Goal: Book appointment/travel/reservation

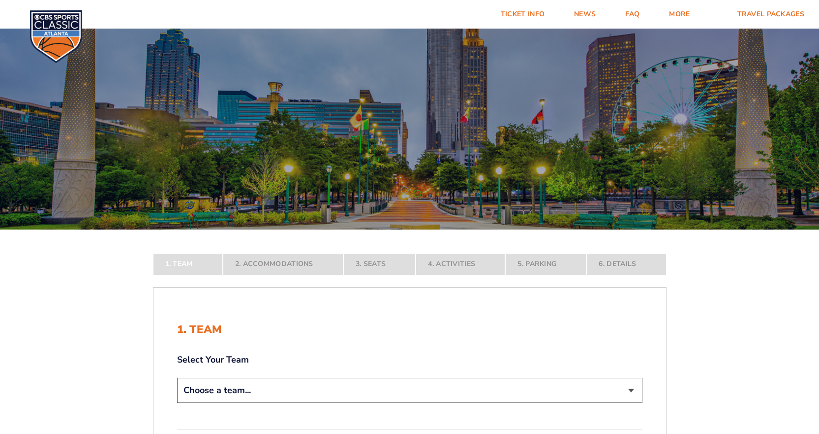
scroll to position [49, 0]
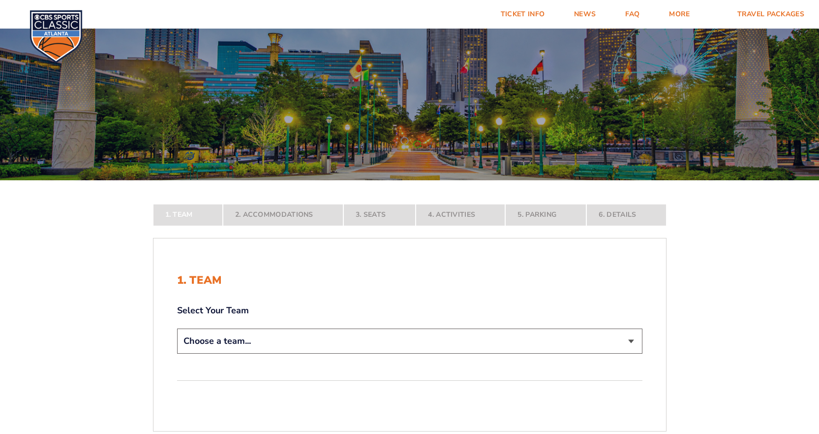
click at [390, 340] on select "Choose a team... [US_STATE] Wildcats [US_STATE] State Buckeyes [US_STATE] Tar H…" at bounding box center [409, 340] width 465 height 25
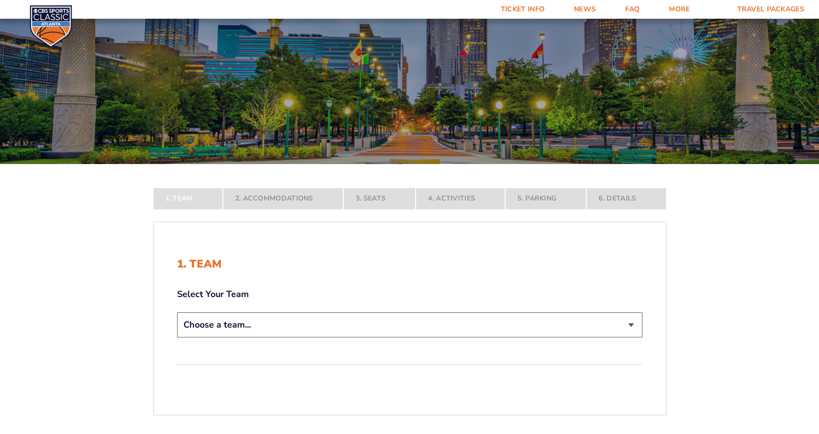
scroll to position [197, 0]
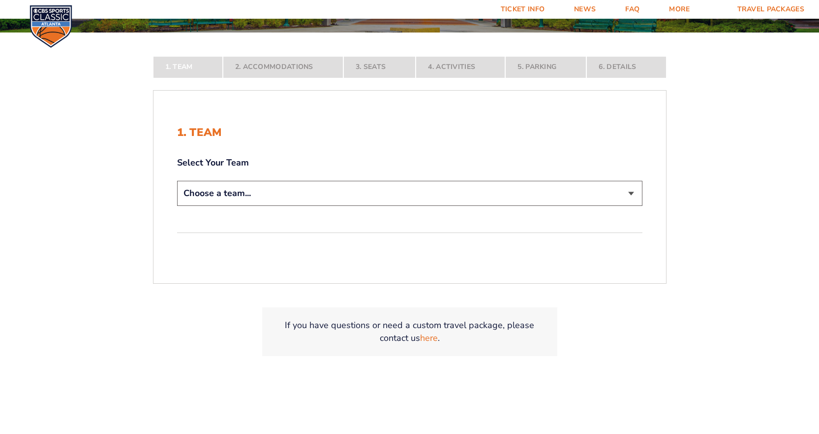
drag, startPoint x: 252, startPoint y: 198, endPoint x: 254, endPoint y: 205, distance: 6.7
click at [252, 198] on select "Choose a team... [US_STATE] Wildcats [US_STATE] State Buckeyes [US_STATE] Tar H…" at bounding box center [409, 193] width 465 height 25
select select "20108"
click at [177, 206] on select "Choose a team... [US_STATE] Wildcats [US_STATE] State Buckeyes [US_STATE] Tar H…" at bounding box center [409, 193] width 465 height 25
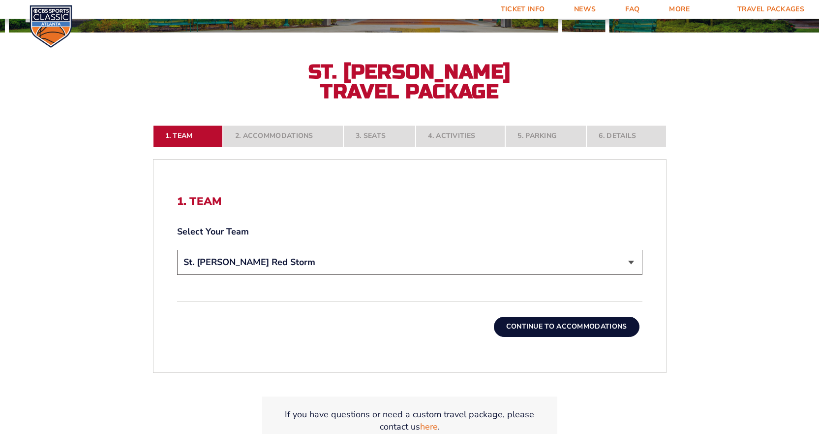
click at [558, 326] on button "Continue To Accommodations" at bounding box center [567, 326] width 146 height 20
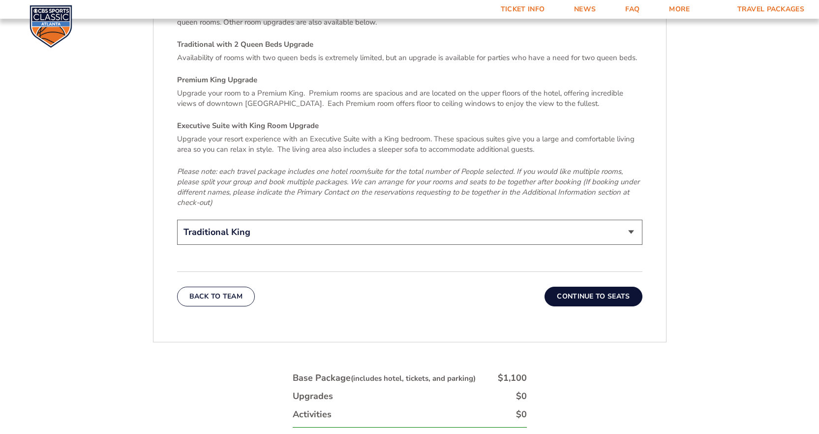
scroll to position [1533, 0]
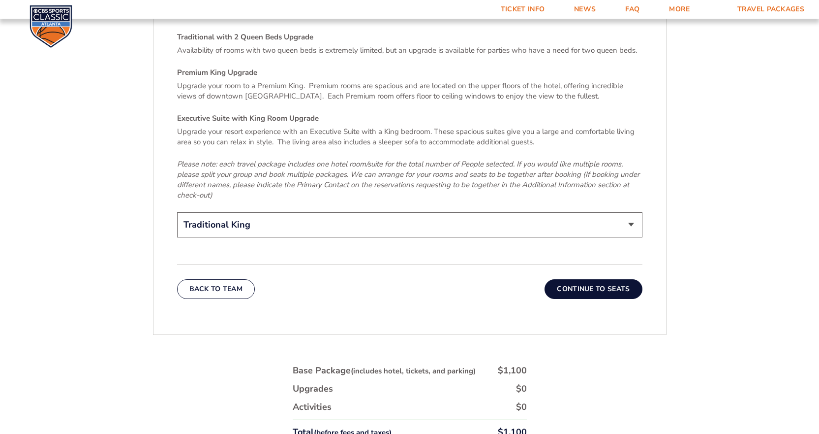
click at [592, 282] on button "Continue To Seats" at bounding box center [593, 289] width 97 height 20
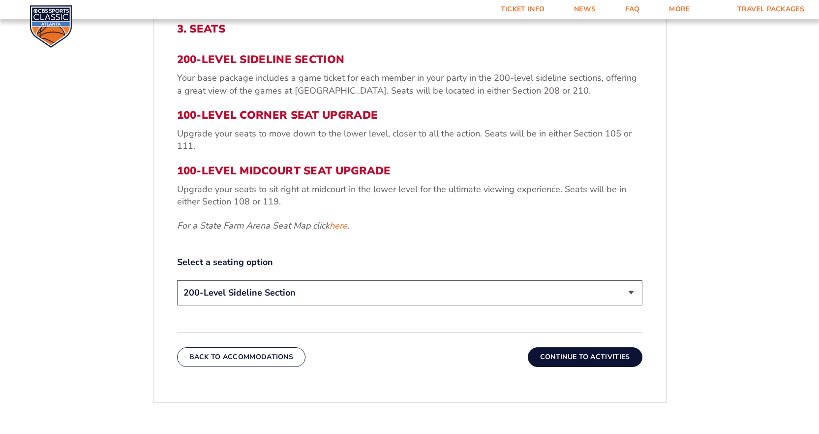
scroll to position [402, 0]
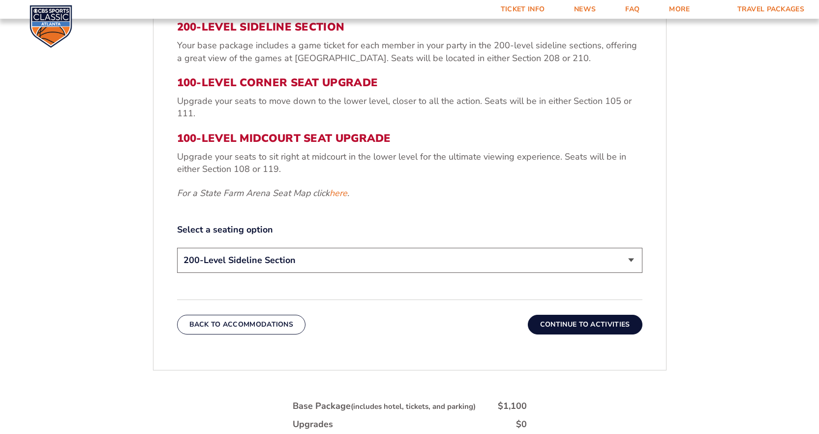
click at [396, 266] on select "200-Level Sideline Section 100-Level Corner Seat Upgrade (+$120 per person) 100…" at bounding box center [409, 260] width 465 height 25
select select "100-Level Midcourt Seat Upgrade"
click at [177, 248] on select "200-Level Sideline Section 100-Level Corner Seat Upgrade (+$120 per person) 100…" at bounding box center [409, 260] width 465 height 25
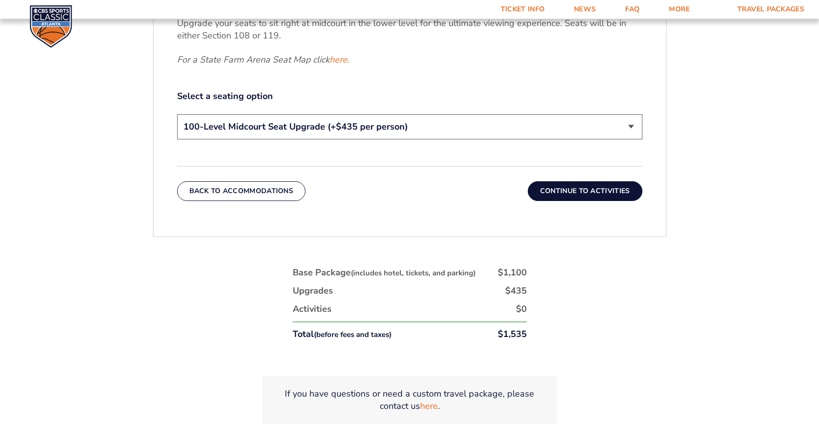
scroll to position [549, 0]
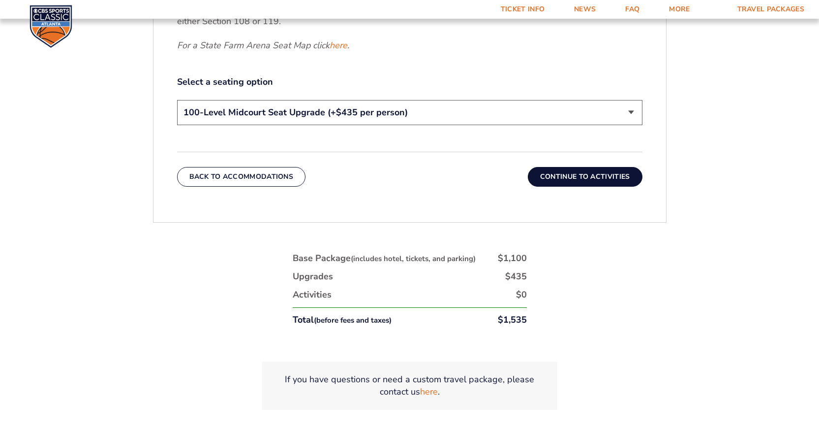
click at [570, 178] on button "Continue To Activities" at bounding box center [585, 177] width 115 height 20
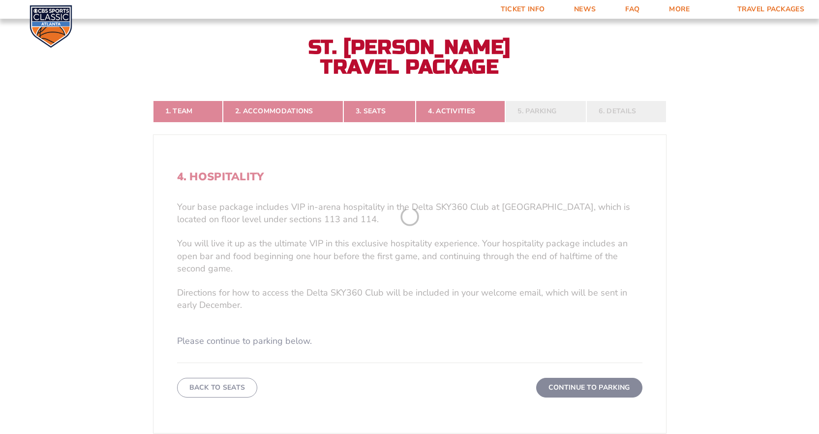
scroll to position [205, 0]
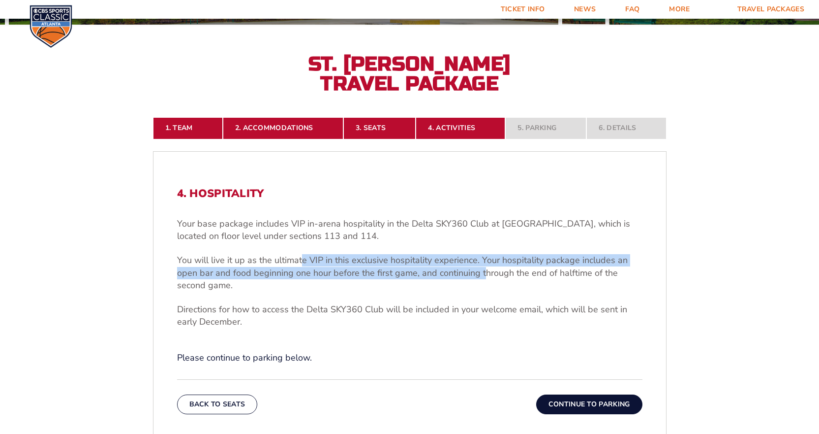
drag, startPoint x: 302, startPoint y: 258, endPoint x: 481, endPoint y: 272, distance: 179.6
click at [481, 272] on p "You will live it up as the ultimate VIP in this exclusive hospitality experienc…" at bounding box center [409, 272] width 465 height 37
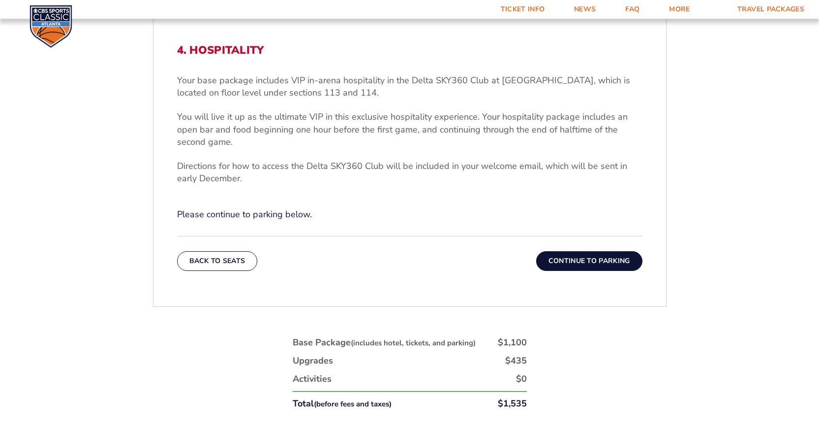
scroll to position [352, 0]
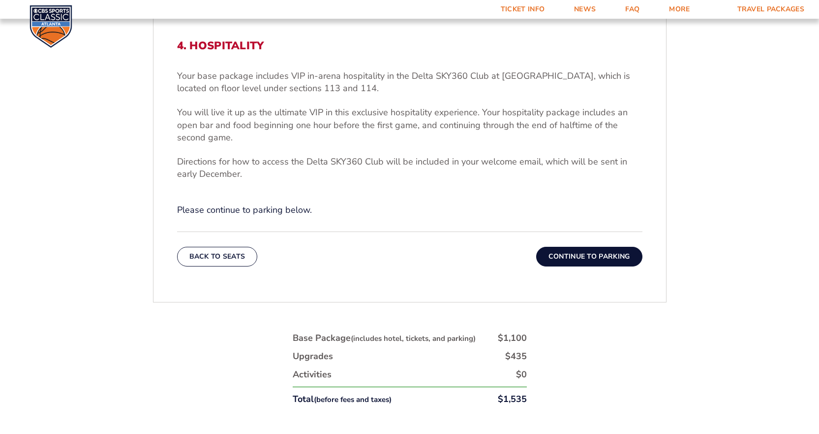
click at [576, 262] on button "Continue To Parking" at bounding box center [589, 257] width 106 height 20
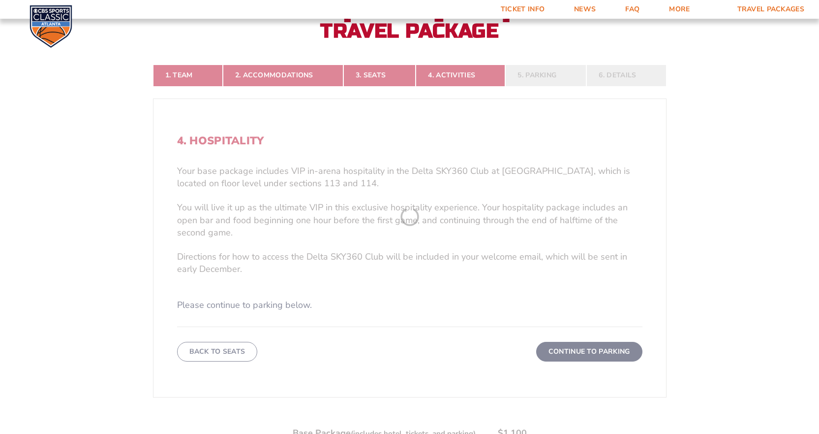
scroll to position [205, 0]
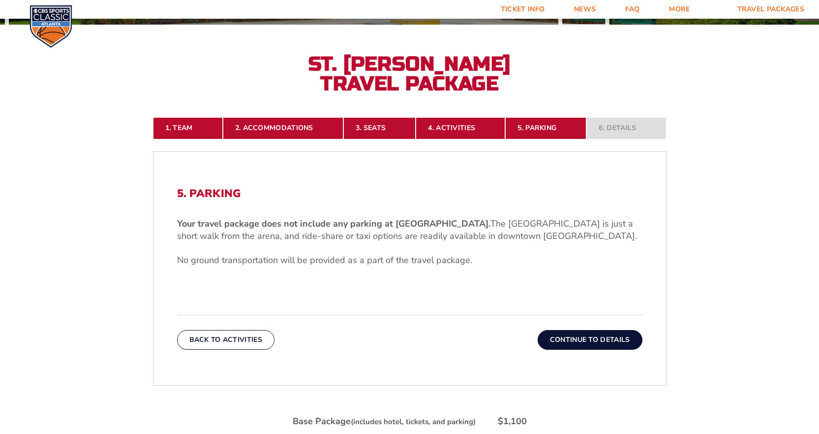
click at [582, 338] on button "Continue To Details" at bounding box center [590, 340] width 105 height 20
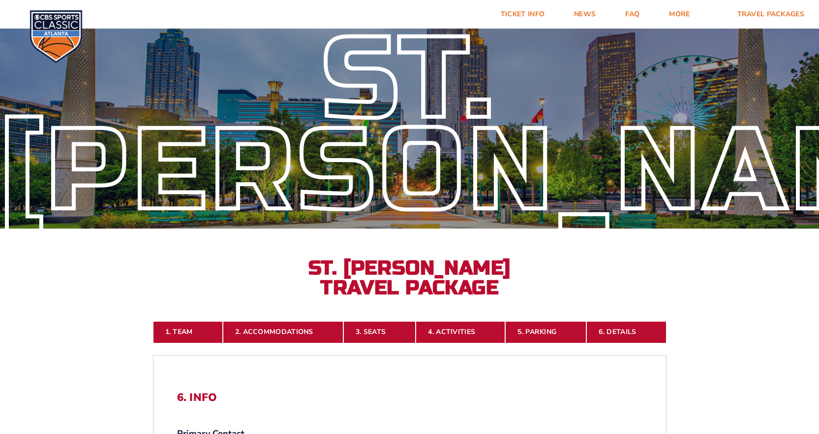
scroll to position [0, 0]
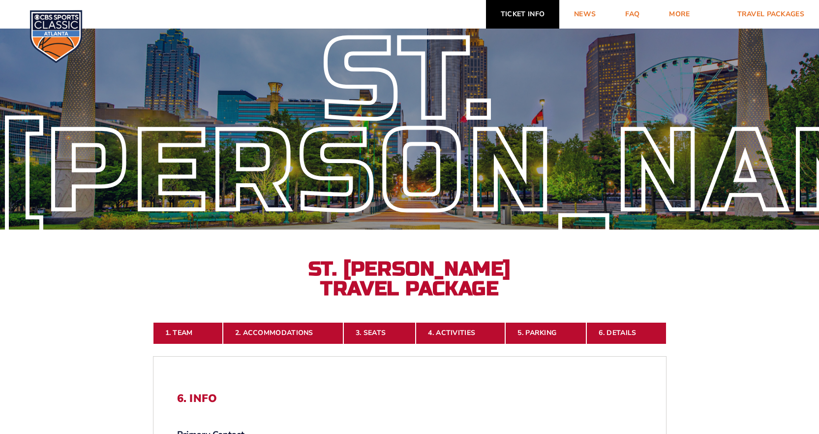
click at [514, 18] on link "Ticket Info" at bounding box center [522, 14] width 73 height 29
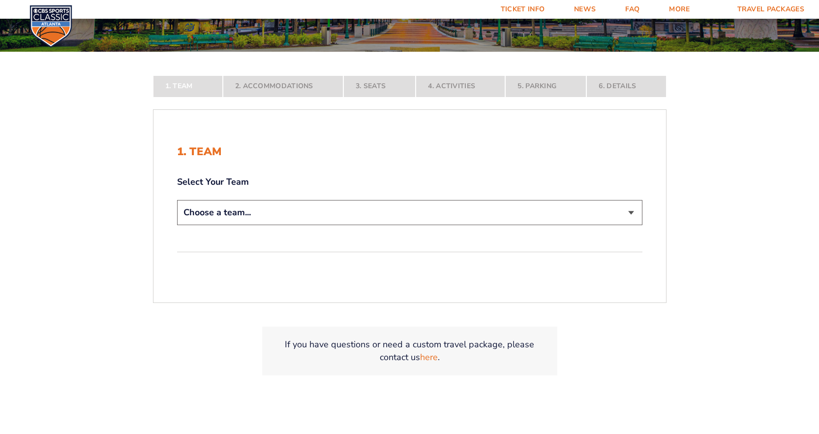
scroll to position [197, 0]
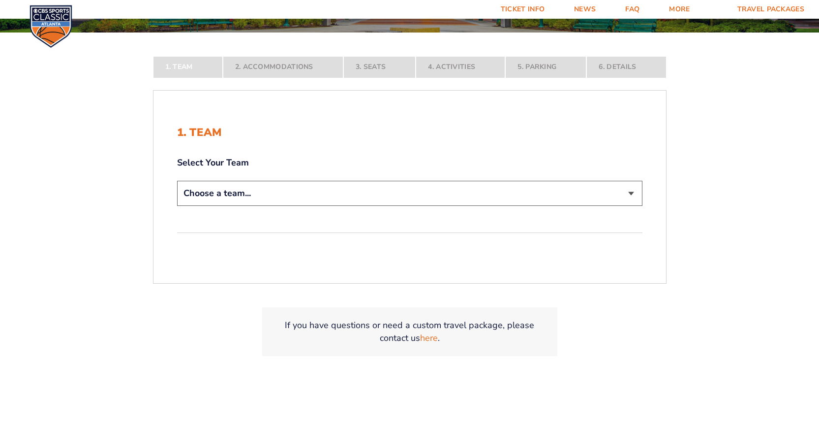
click at [373, 195] on select "Choose a team... [US_STATE] Wildcats [US_STATE] State Buckeyes [US_STATE] Tar H…" at bounding box center [409, 193] width 465 height 25
select select "20108"
click at [177, 206] on select "Choose a team... [US_STATE] Wildcats [US_STATE] State Buckeyes [US_STATE] Tar H…" at bounding box center [409, 193] width 465 height 25
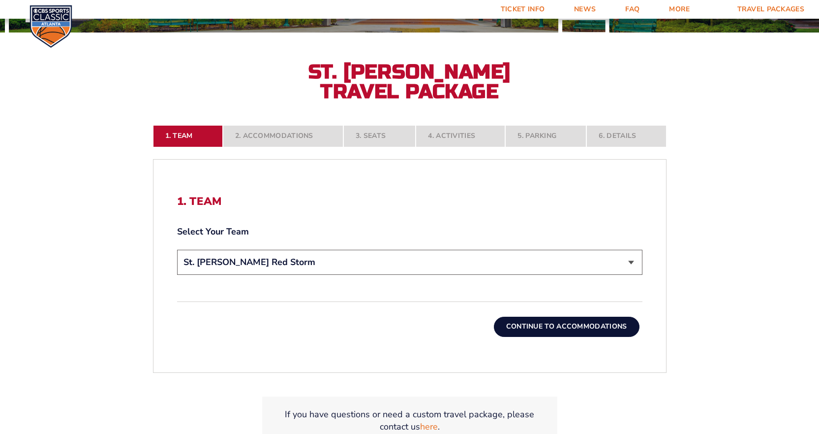
click at [565, 329] on button "Continue To Accommodations" at bounding box center [567, 326] width 146 height 20
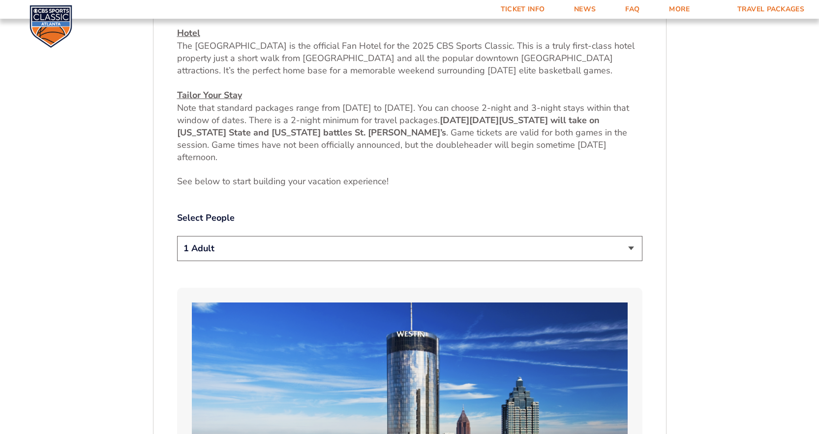
scroll to position [451, 0]
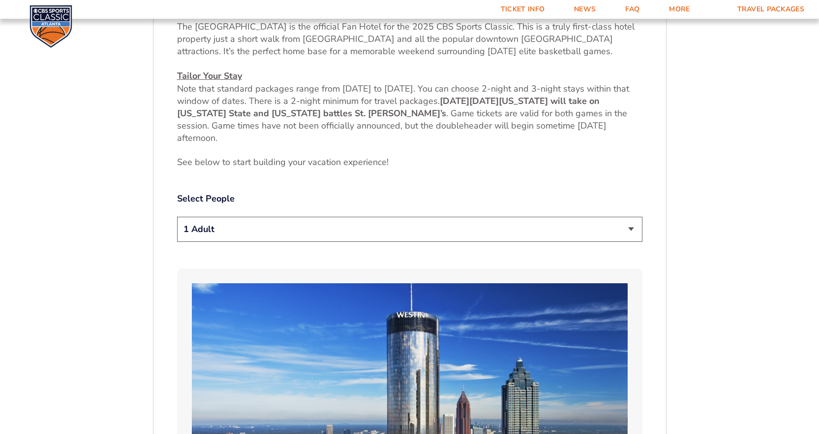
click at [633, 238] on select "1 Adult 2 Adults 3 Adults 4 Adults 2 Adults + 1 Child 2 Adults + 2 Children 2 A…" at bounding box center [409, 229] width 465 height 25
click at [177, 217] on select "1 Adult 2 Adults 3 Adults 4 Adults 2 Adults + 1 Child 2 Adults + 2 Children 2 A…" at bounding box center [409, 229] width 465 height 25
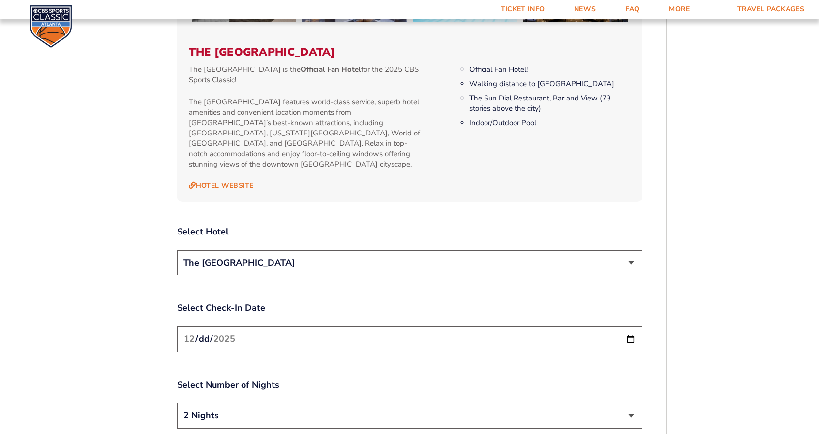
scroll to position [1041, 0]
click at [523, 238] on div "Select Hotel The [GEOGRAPHIC_DATA]" at bounding box center [409, 251] width 465 height 52
click at [521, 251] on select "The [GEOGRAPHIC_DATA]" at bounding box center [409, 261] width 465 height 25
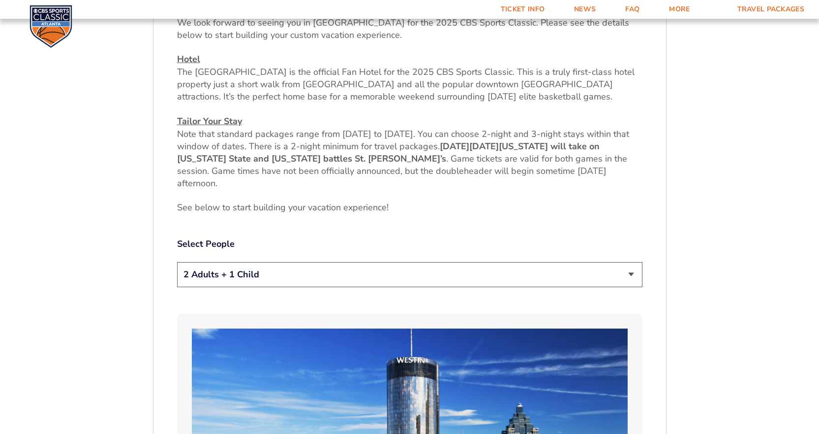
scroll to position [402, 0]
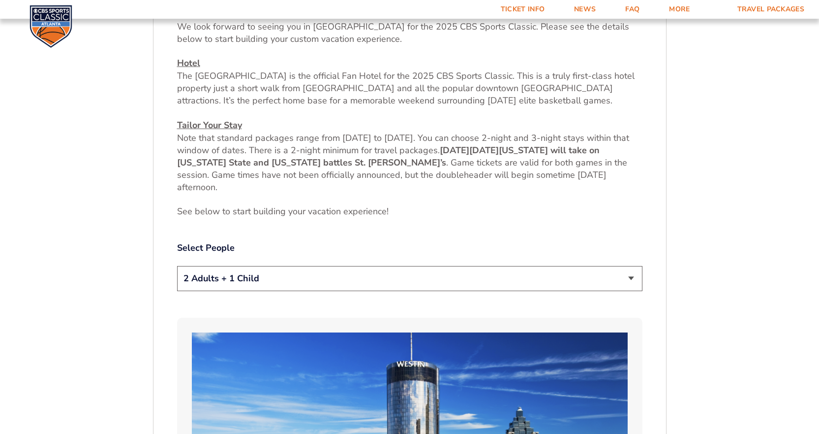
click at [520, 285] on select "1 Adult 2 Adults 3 Adults 4 Adults 2 Adults + 1 Child 2 Adults + 2 Children 2 A…" at bounding box center [409, 278] width 465 height 25
select select "1 Adult"
click at [177, 266] on select "1 Adult 2 Adults 3 Adults 4 Adults 2 Adults + 1 Child 2 Adults + 2 Children 2 A…" at bounding box center [409, 278] width 465 height 25
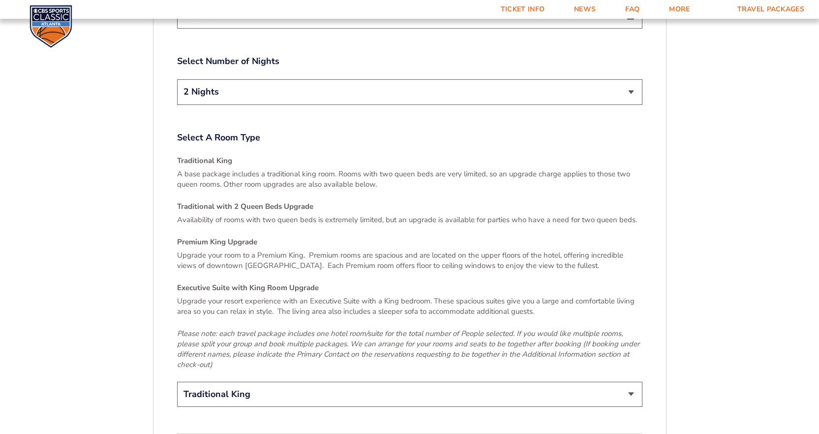
scroll to position [1386, 0]
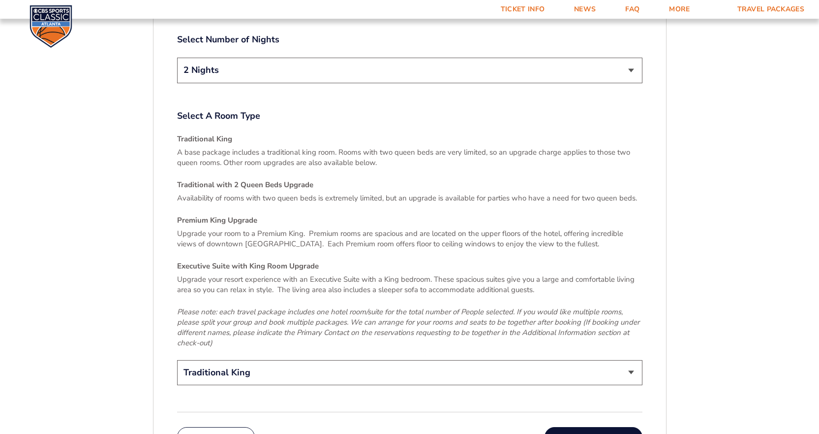
click at [475, 363] on select "Traditional King Traditional with 2 Queen Beds Upgrade (+$45 per night) Premium…" at bounding box center [409, 372] width 465 height 25
click at [598, 228] on p "Upgrade your room to a Premium King. Premium rooms are spacious and are located…" at bounding box center [409, 238] width 465 height 21
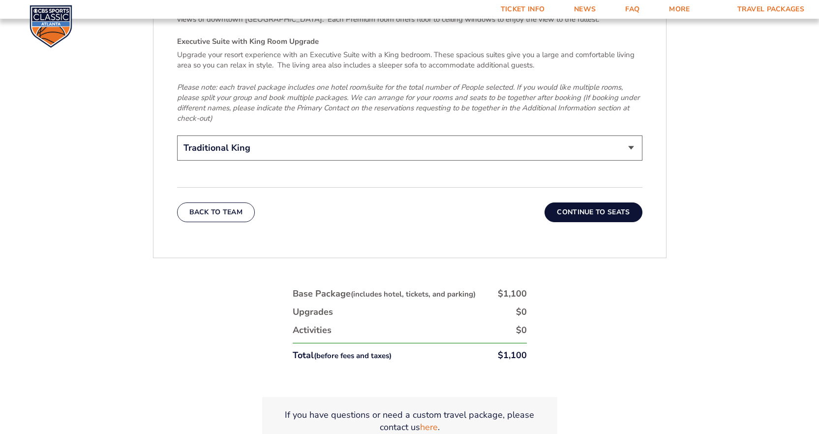
scroll to position [1632, 0]
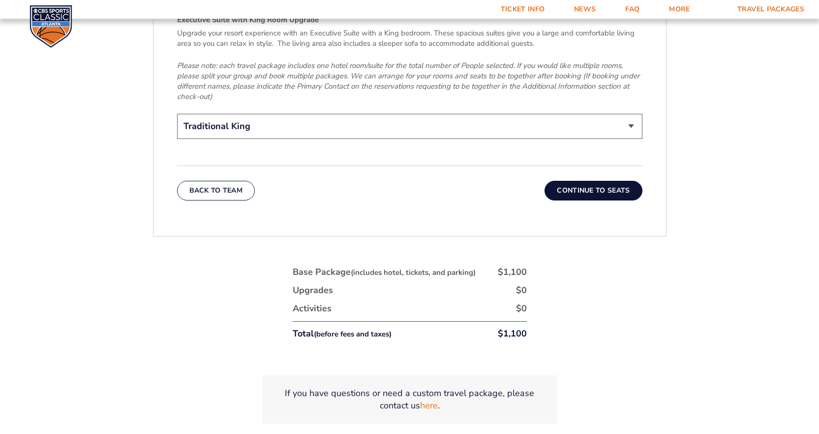
click at [629, 182] on button "Continue To Seats" at bounding box center [593, 191] width 97 height 20
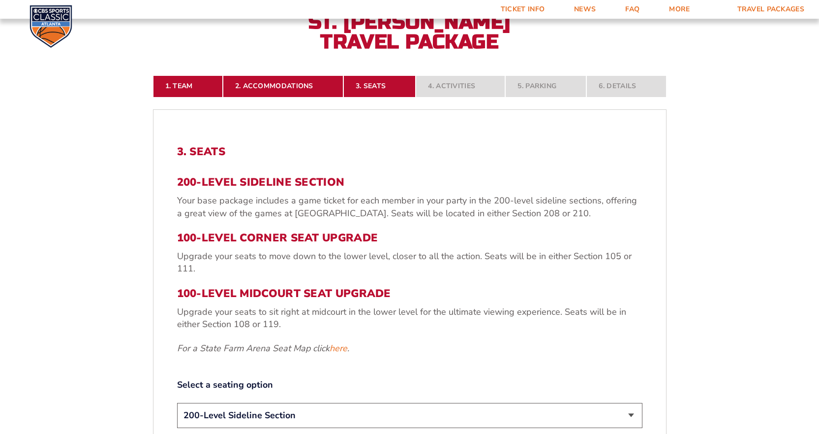
scroll to position [352, 0]
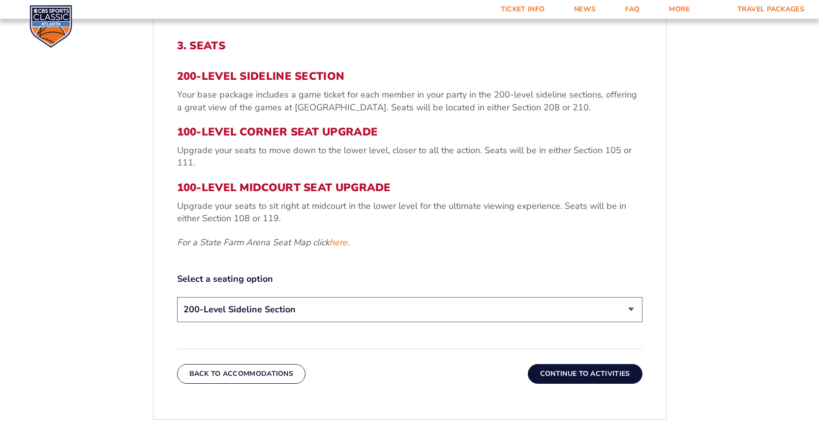
click at [567, 311] on select "200-Level Sideline Section 100-Level Corner Seat Upgrade (+$120 per person) 100…" at bounding box center [409, 309] width 465 height 25
click at [342, 246] on link "here" at bounding box center [339, 242] width 18 height 12
click at [531, 301] on select "200-Level Sideline Section 100-Level Corner Seat Upgrade (+$120 per person) 100…" at bounding box center [409, 309] width 465 height 25
select select "100-Level Midcourt Seat Upgrade"
click at [177, 297] on select "200-Level Sideline Section 100-Level Corner Seat Upgrade (+$120 per person) 100…" at bounding box center [409, 309] width 465 height 25
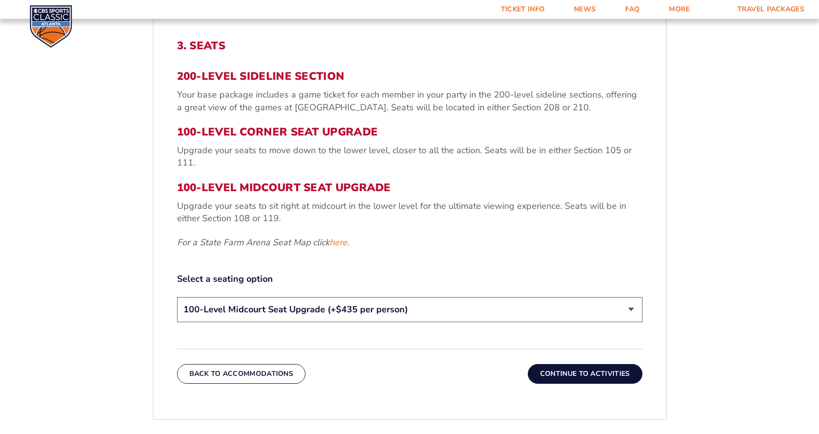
click at [582, 377] on button "Continue To Activities" at bounding box center [585, 374] width 115 height 20
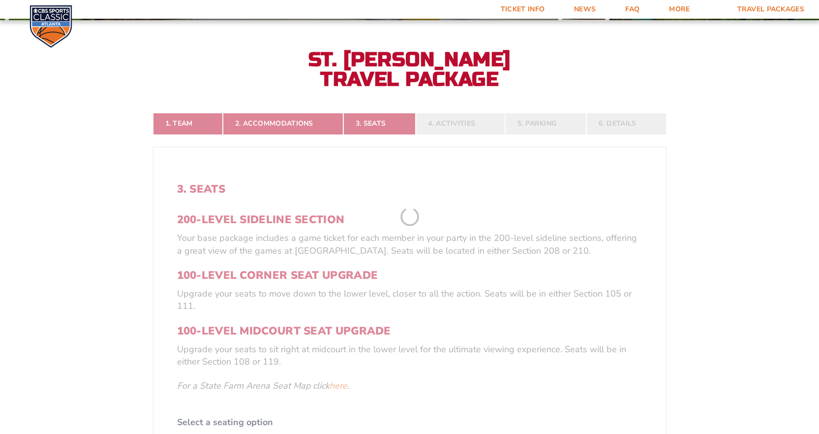
scroll to position [205, 0]
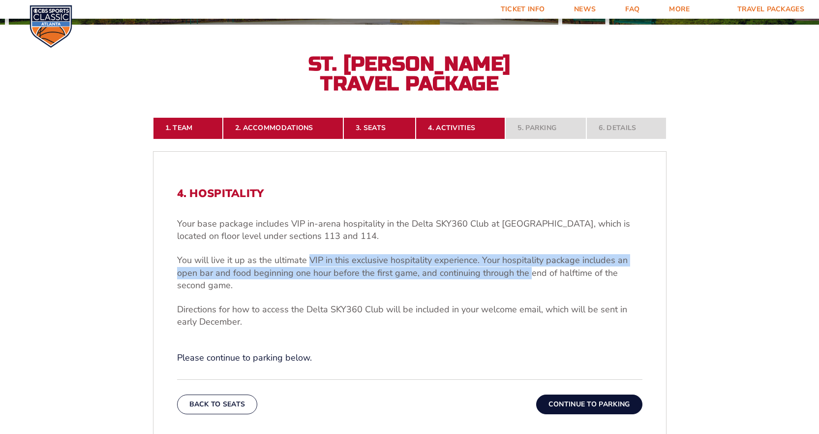
drag, startPoint x: 311, startPoint y: 259, endPoint x: 527, endPoint y: 274, distance: 217.0
click at [527, 274] on p "You will live it up as the ultimate VIP in this exclusive hospitality experienc…" at bounding box center [409, 272] width 465 height 37
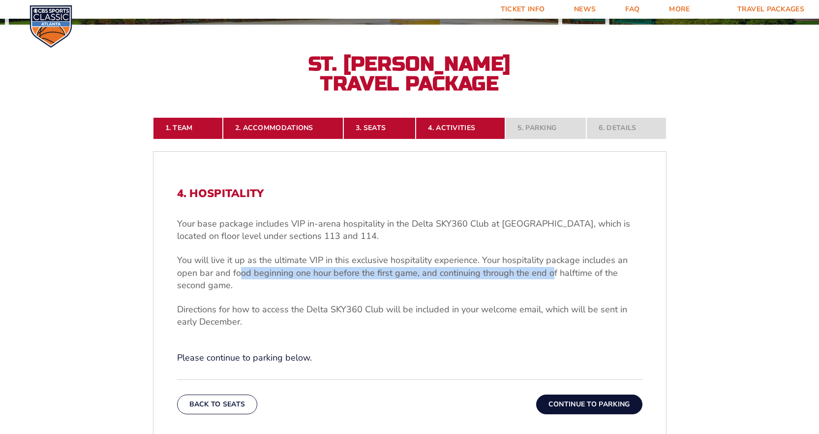
drag, startPoint x: 547, startPoint y: 271, endPoint x: 240, endPoint y: 272, distance: 307.5
click at [240, 272] on p "You will live it up as the ultimate VIP in this exclusive hospitality experienc…" at bounding box center [409, 272] width 465 height 37
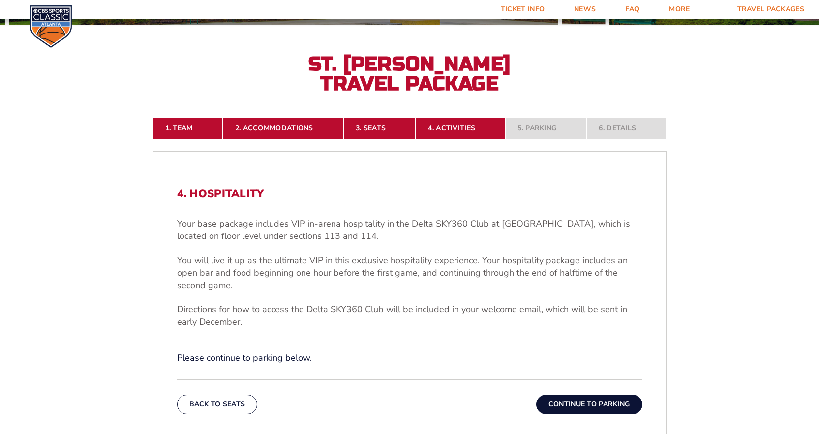
click at [592, 401] on button "Continue To Parking" at bounding box center [589, 404] width 106 height 20
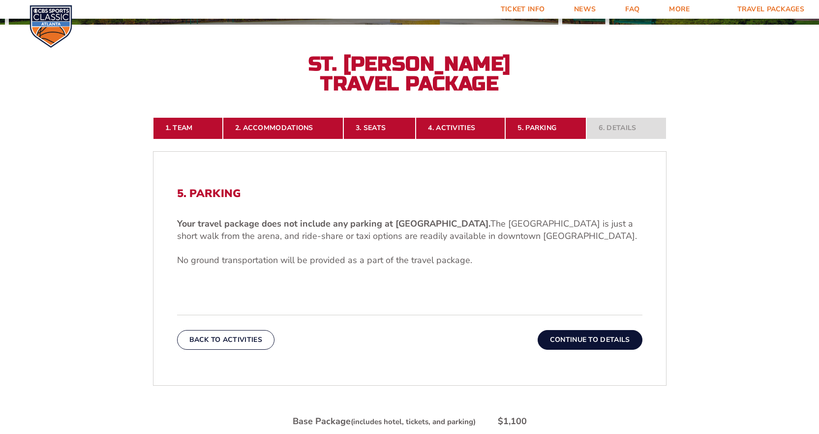
click at [587, 340] on button "Continue To Details" at bounding box center [590, 340] width 105 height 20
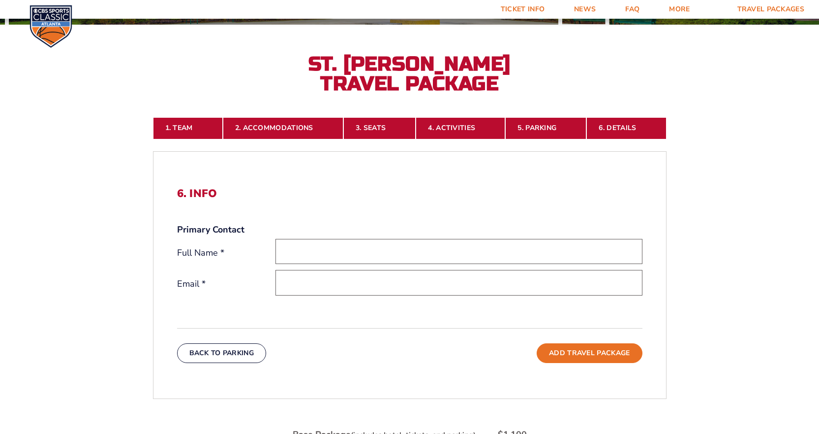
click at [378, 260] on input "text" at bounding box center [459, 251] width 367 height 25
click at [490, 247] on input "This field is required." at bounding box center [410, 251] width 269 height 25
click at [312, 261] on input "This field is required." at bounding box center [410, 251] width 269 height 25
